Goal: Task Accomplishment & Management: Use online tool/utility

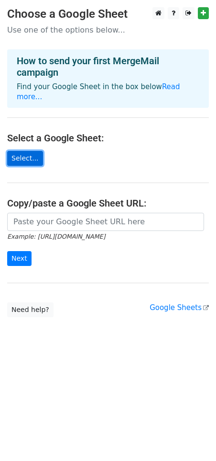
click at [11, 151] on link "Select..." at bounding box center [25, 158] width 36 height 15
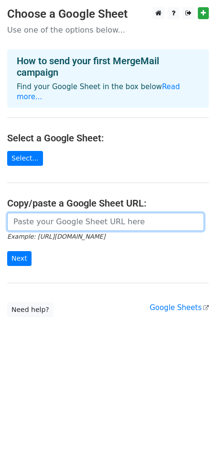
click at [152, 213] on input "url" at bounding box center [105, 222] width 197 height 18
click at [45, 213] on input "url" at bounding box center [105, 222] width 197 height 18
paste input "https://docs.google.com/spreadsheets/d/1ySWGnLKzzUwjzsoMB5lOG-aqgbhz9S4csXn4XSU…"
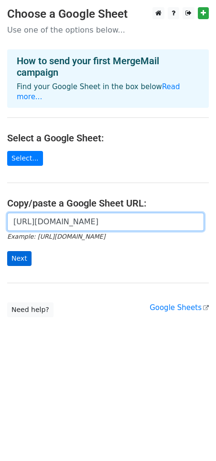
type input "https://docs.google.com/spreadsheets/d/1ySWGnLKzzUwjzsoMB5lOG-aqgbhz9S4csXn4XSU…"
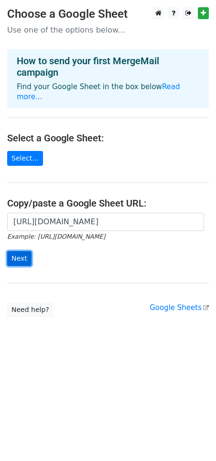
click at [26, 251] on input "Next" at bounding box center [19, 258] width 24 height 15
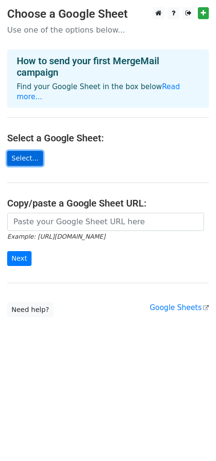
click at [29, 151] on link "Select..." at bounding box center [25, 158] width 36 height 15
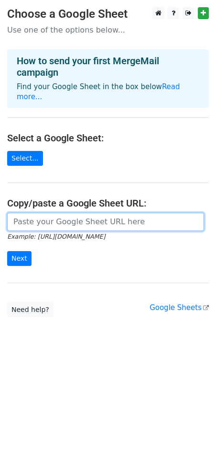
click at [110, 213] on input "url" at bounding box center [105, 222] width 197 height 18
paste input "https://docs.google.com/spreadsheets/d/1WOI37YdjPNYLaJjG9JOKBeMM8wZGFEaZ0tEqq-w…"
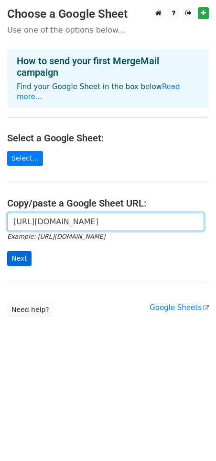
type input "https://docs.google.com/spreadsheets/d/1WOI37YdjPNYLaJjG9JOKBeMM8wZGFEaZ0tEqq-w…"
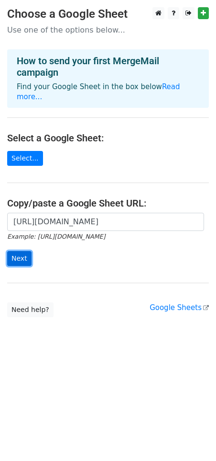
click at [17, 251] on input "Next" at bounding box center [19, 258] width 24 height 15
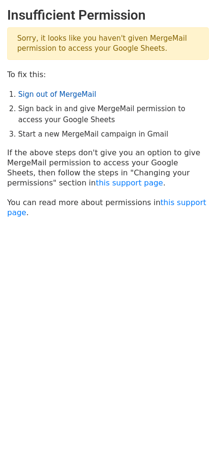
click at [44, 98] on link "Sign out of MergeMail" at bounding box center [57, 94] width 78 height 9
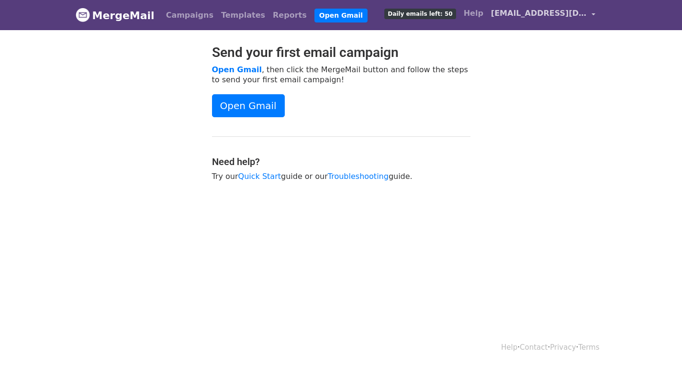
click at [546, 12] on span "dvfmercado@ive.dental" at bounding box center [539, 13] width 96 height 11
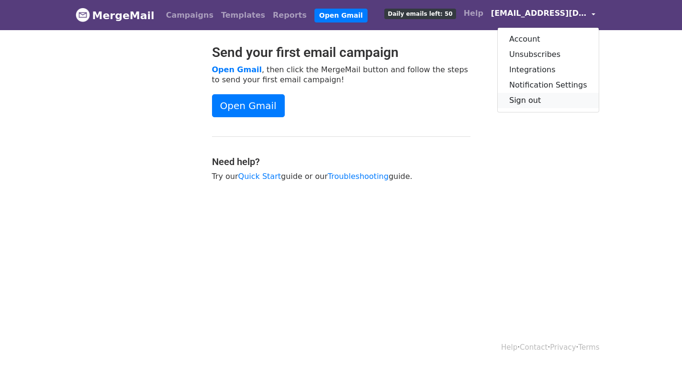
click at [529, 101] on link "Sign out" at bounding box center [548, 100] width 101 height 15
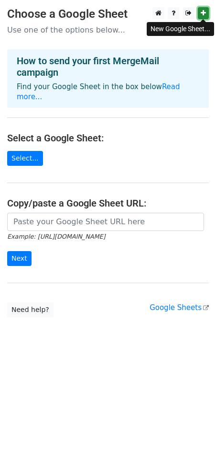
click at [200, 10] on link at bounding box center [203, 13] width 11 height 12
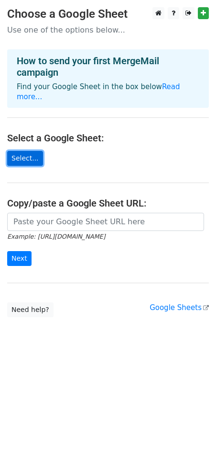
click at [22, 151] on link "Select..." at bounding box center [25, 158] width 36 height 15
click at [74, 199] on h4 "Copy/paste a Google Sheet URL:" at bounding box center [108, 202] width 202 height 11
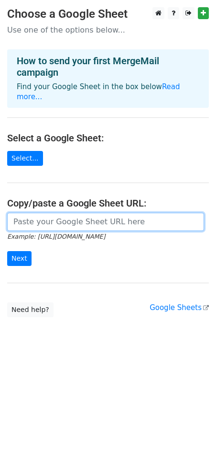
click at [79, 213] on input "url" at bounding box center [105, 222] width 197 height 18
click at [62, 213] on input "url" at bounding box center [105, 222] width 197 height 18
paste input "https://docs.google.com/spreadsheets/d/17vXeDJBj7HVcr_9sJaO4a8-C2nDCOCc1HGbovTD…"
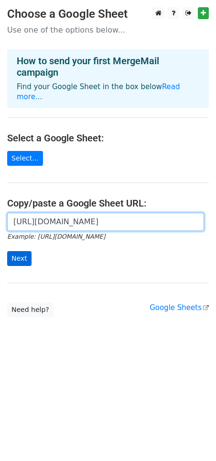
type input "https://docs.google.com/spreadsheets/d/17vXeDJBj7HVcr_9sJaO4a8-C2nDCOCc1HGbovTD…"
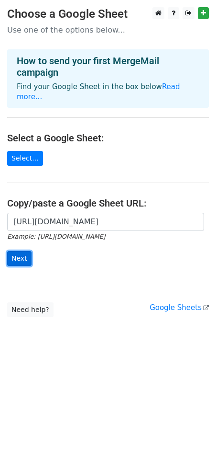
click at [12, 251] on input "Next" at bounding box center [19, 258] width 24 height 15
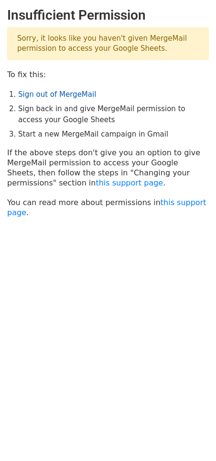
click at [57, 97] on link "Sign out of MergeMail" at bounding box center [57, 94] width 78 height 9
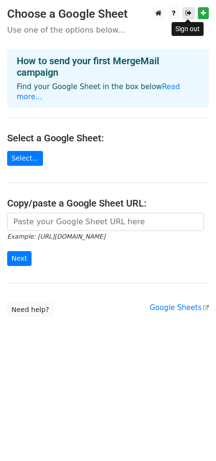
click at [186, 11] on icon at bounding box center [189, 13] width 6 height 7
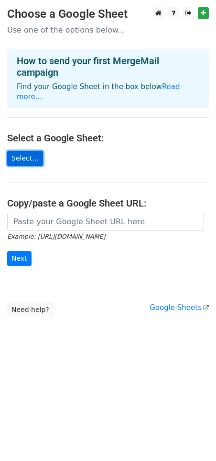
click at [32, 151] on link "Select..." at bounding box center [25, 158] width 36 height 15
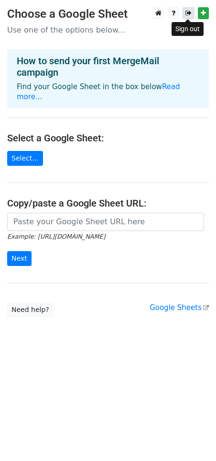
click at [184, 11] on link at bounding box center [189, 13] width 12 height 12
click at [186, 11] on icon at bounding box center [189, 13] width 6 height 7
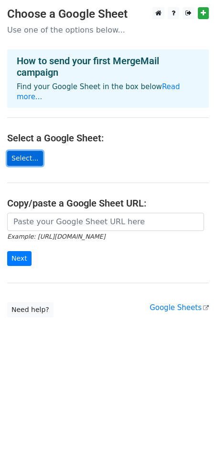
click at [22, 151] on link "Select..." at bounding box center [25, 158] width 36 height 15
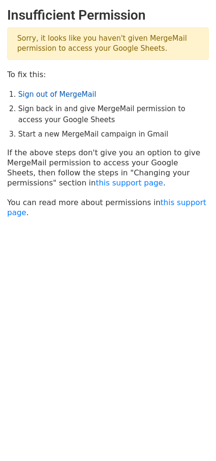
click at [62, 93] on link "Sign out of MergeMail" at bounding box center [57, 94] width 78 height 9
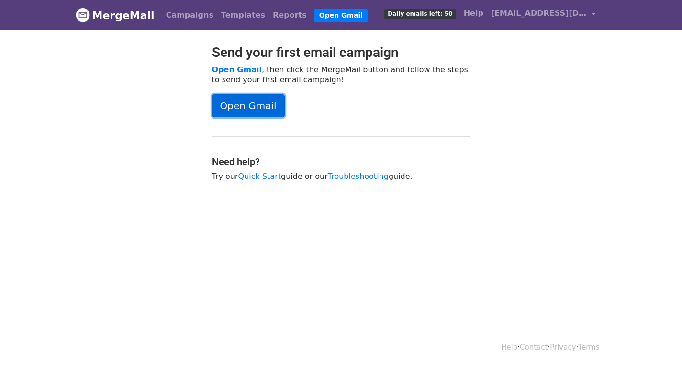
click at [270, 109] on link "Open Gmail" at bounding box center [248, 105] width 73 height 23
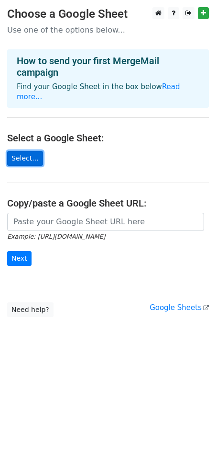
click at [26, 151] on link "Select..." at bounding box center [25, 158] width 36 height 15
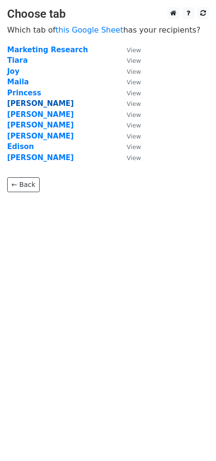
click at [20, 102] on strong "[PERSON_NAME]" at bounding box center [40, 103] width 67 height 9
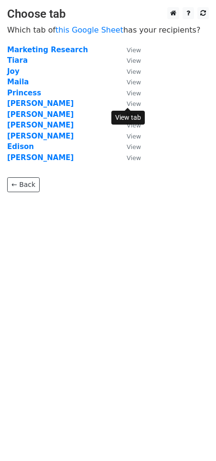
click at [129, 102] on small "View" at bounding box center [134, 103] width 14 height 7
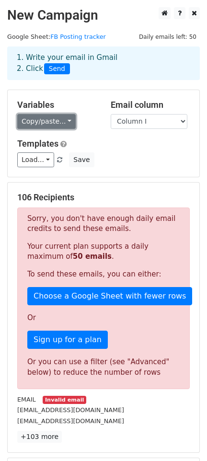
click at [54, 123] on link "Copy/paste..." at bounding box center [46, 121] width 58 height 15
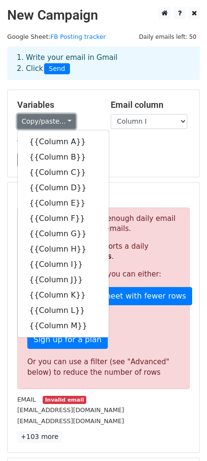
click at [54, 123] on link "Copy/paste..." at bounding box center [46, 121] width 58 height 15
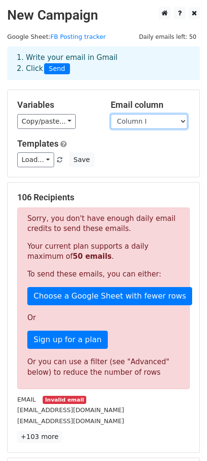
click at [133, 119] on select "Column A Column B Column C Column D Column E Column F Column G Column H Column …" at bounding box center [149, 121] width 77 height 15
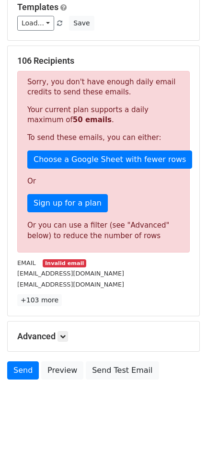
scroll to position [140, 0]
click at [55, 328] on div "Advanced Tracking Track Opens UTM Codes Track Clicks Filters Only include sprea…" at bounding box center [104, 336] width 192 height 30
click at [55, 331] on h5 "Advanced" at bounding box center [103, 336] width 172 height 11
click at [66, 335] on icon at bounding box center [63, 336] width 6 height 6
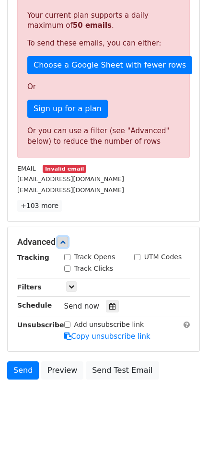
scroll to position [235, 0]
click at [66, 242] on icon at bounding box center [63, 242] width 6 height 6
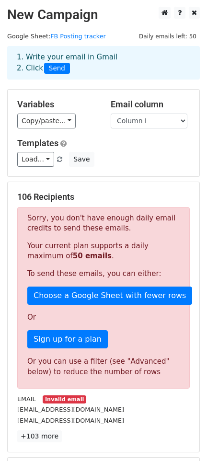
scroll to position [0, 0]
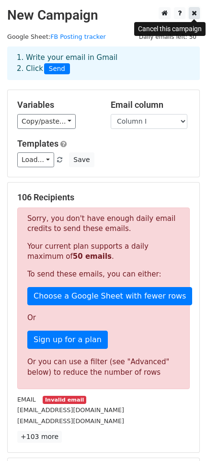
click at [193, 12] on icon at bounding box center [194, 13] width 5 height 7
